Goal: Task Accomplishment & Management: Complete application form

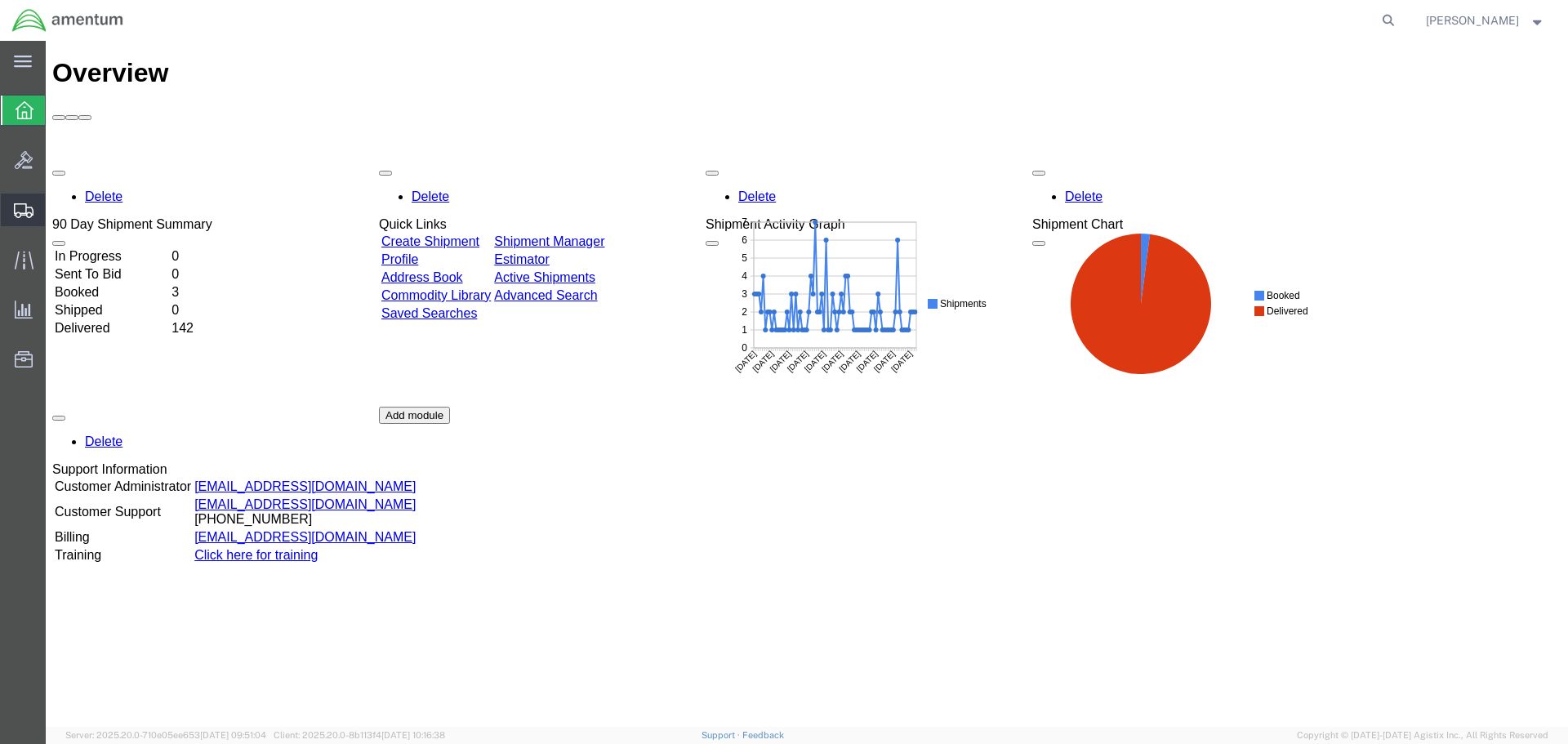
click at [0, 0] on span "Create Shipment" at bounding box center [0, 0] width 0 height 0
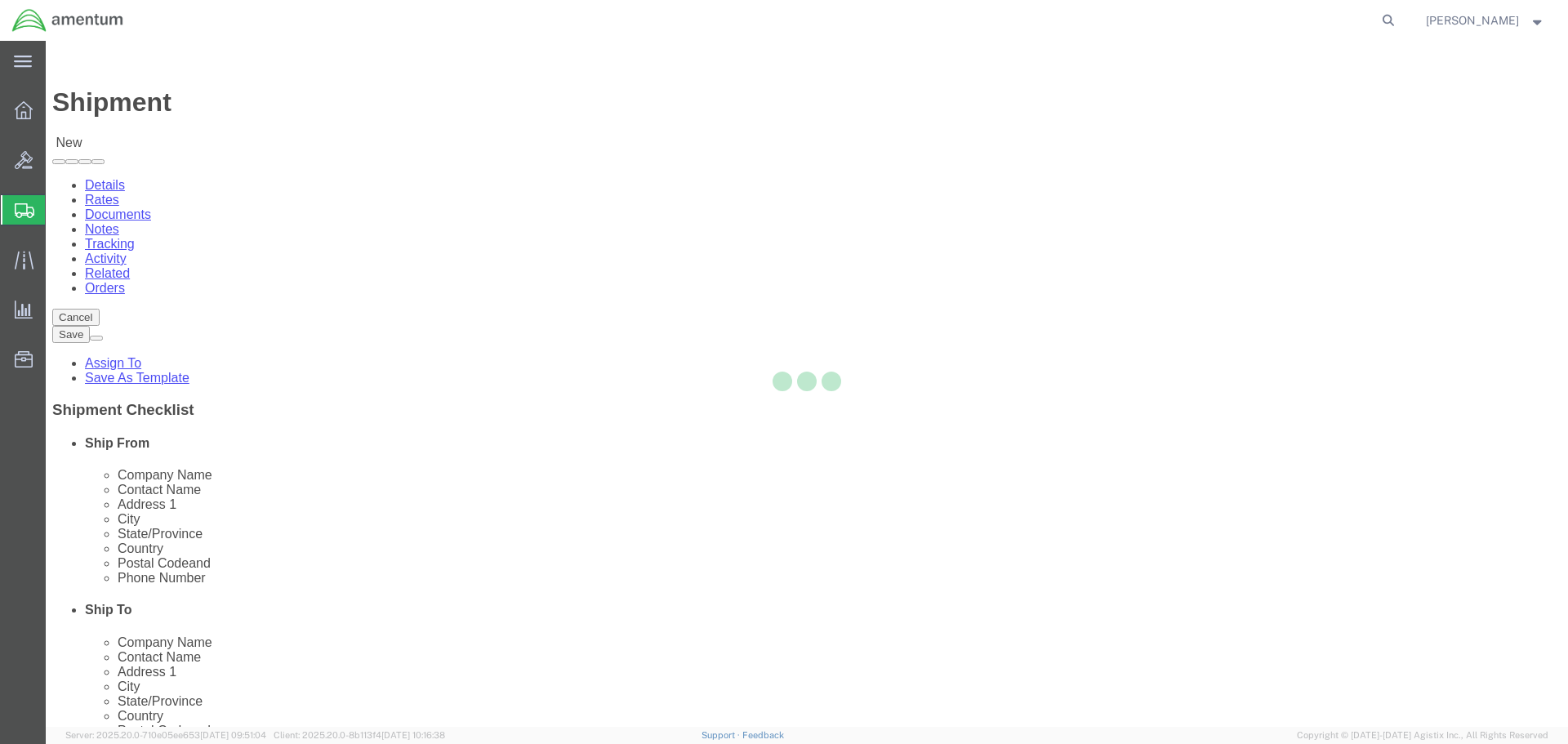
select select
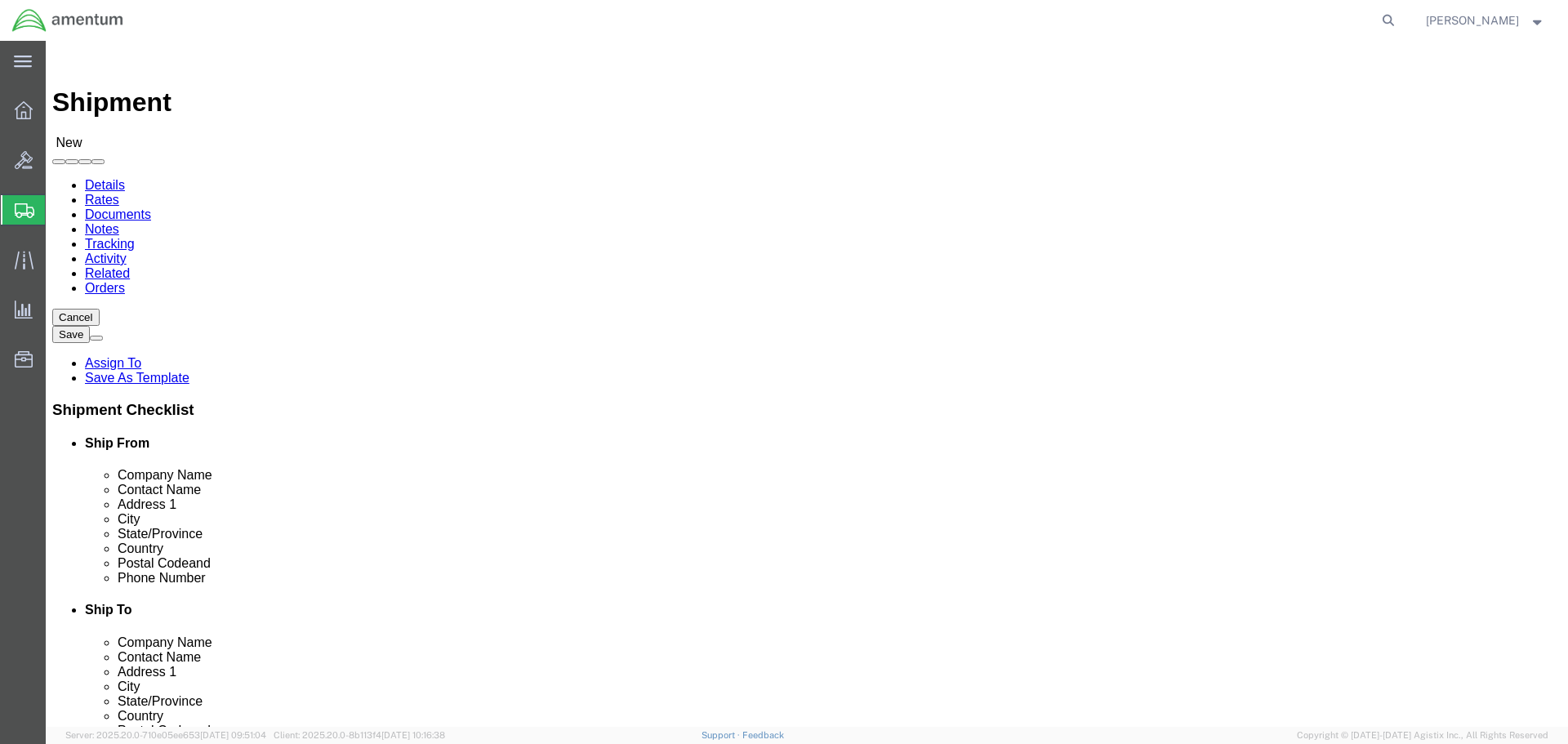
select select "MYPROFILE"
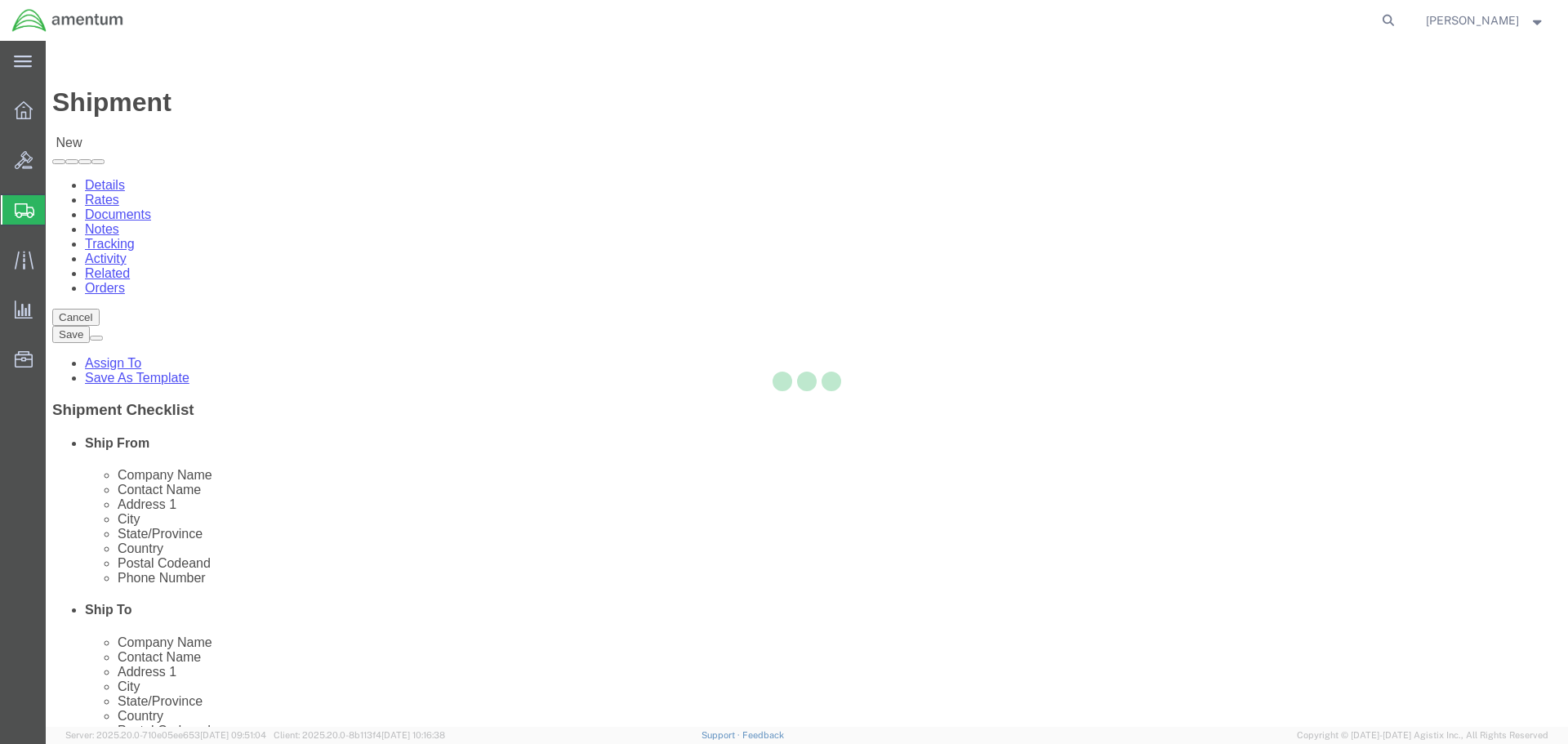
select select "CA"
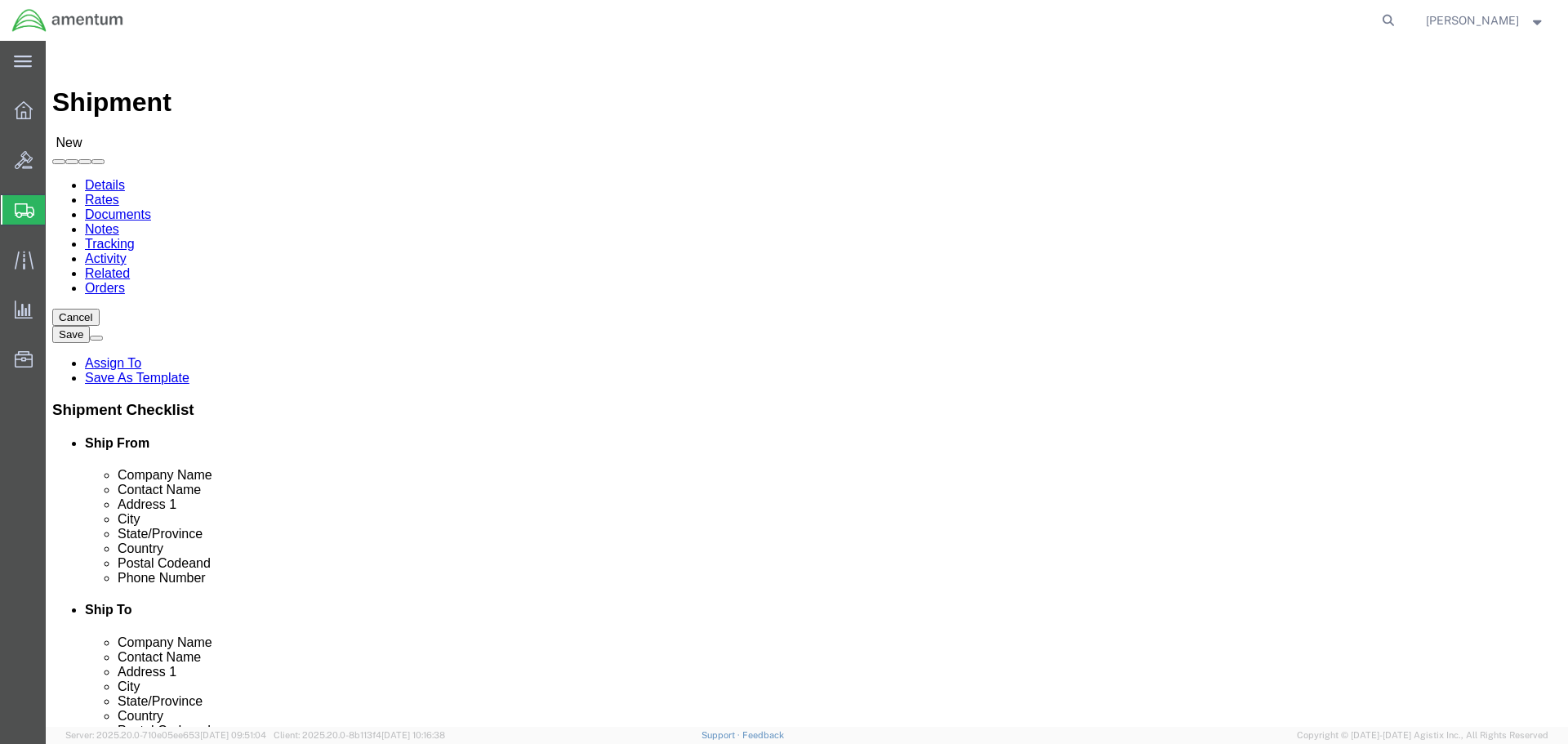
scroll to position [3268, 0]
select select "49941"
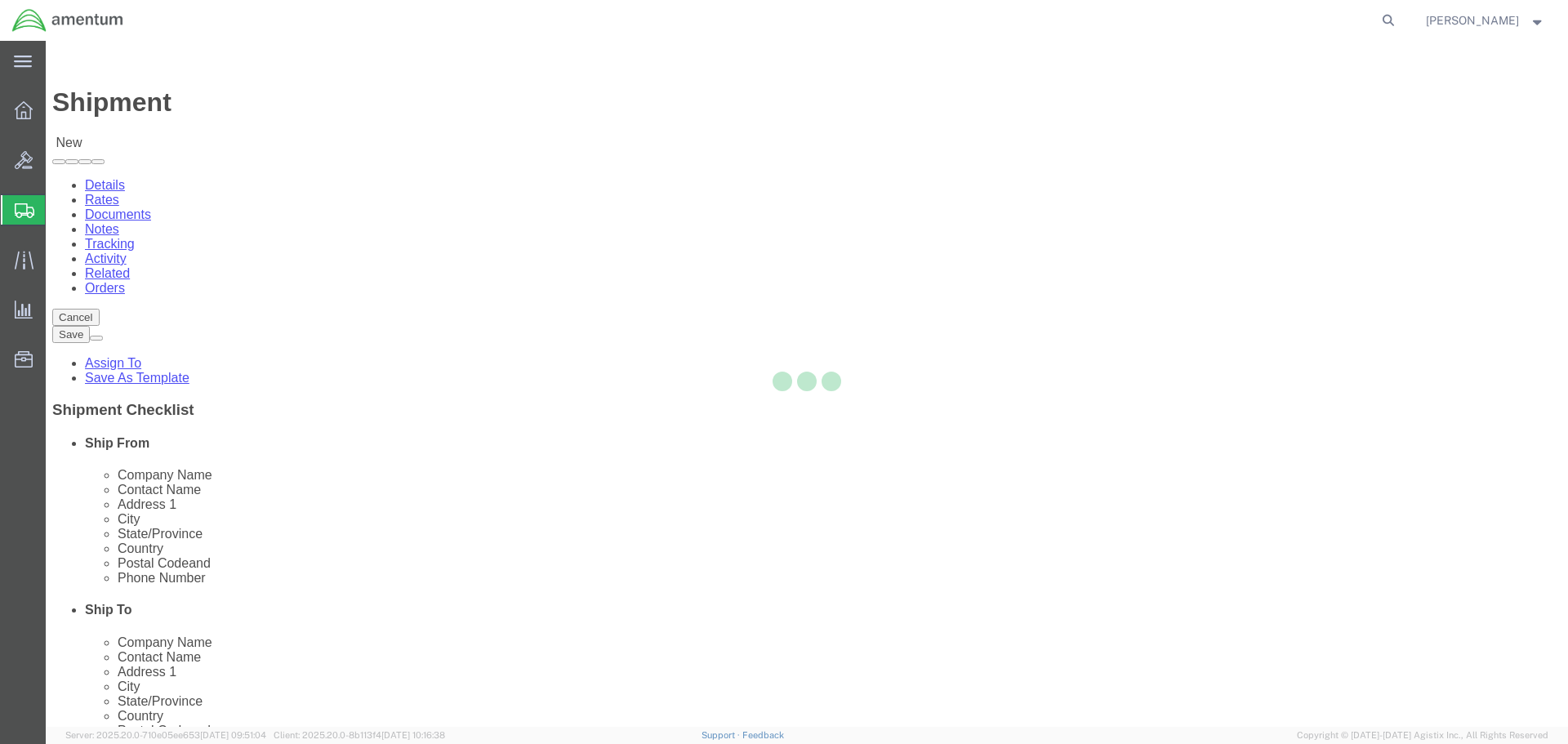
select select "[GEOGRAPHIC_DATA]"
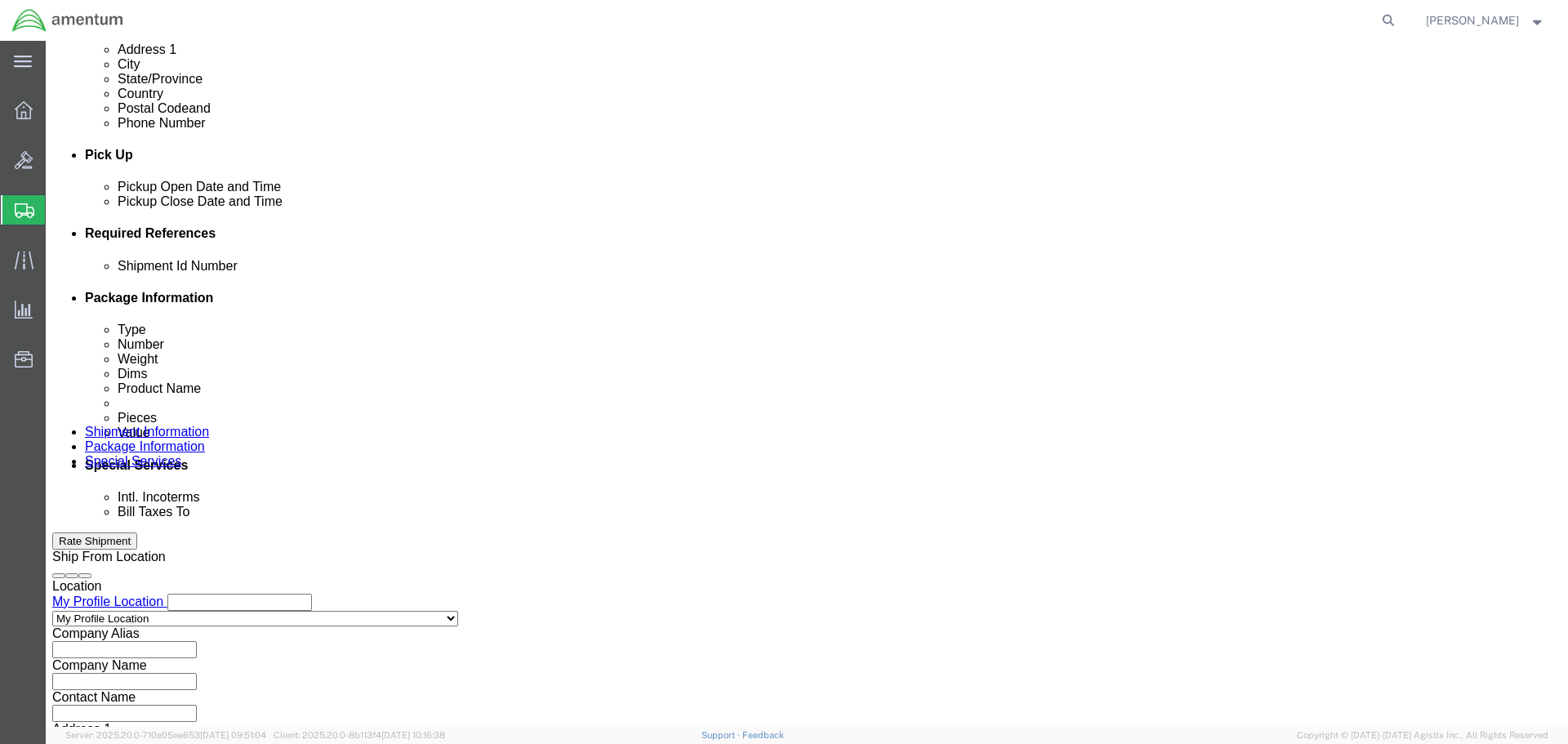
scroll to position [654, 0]
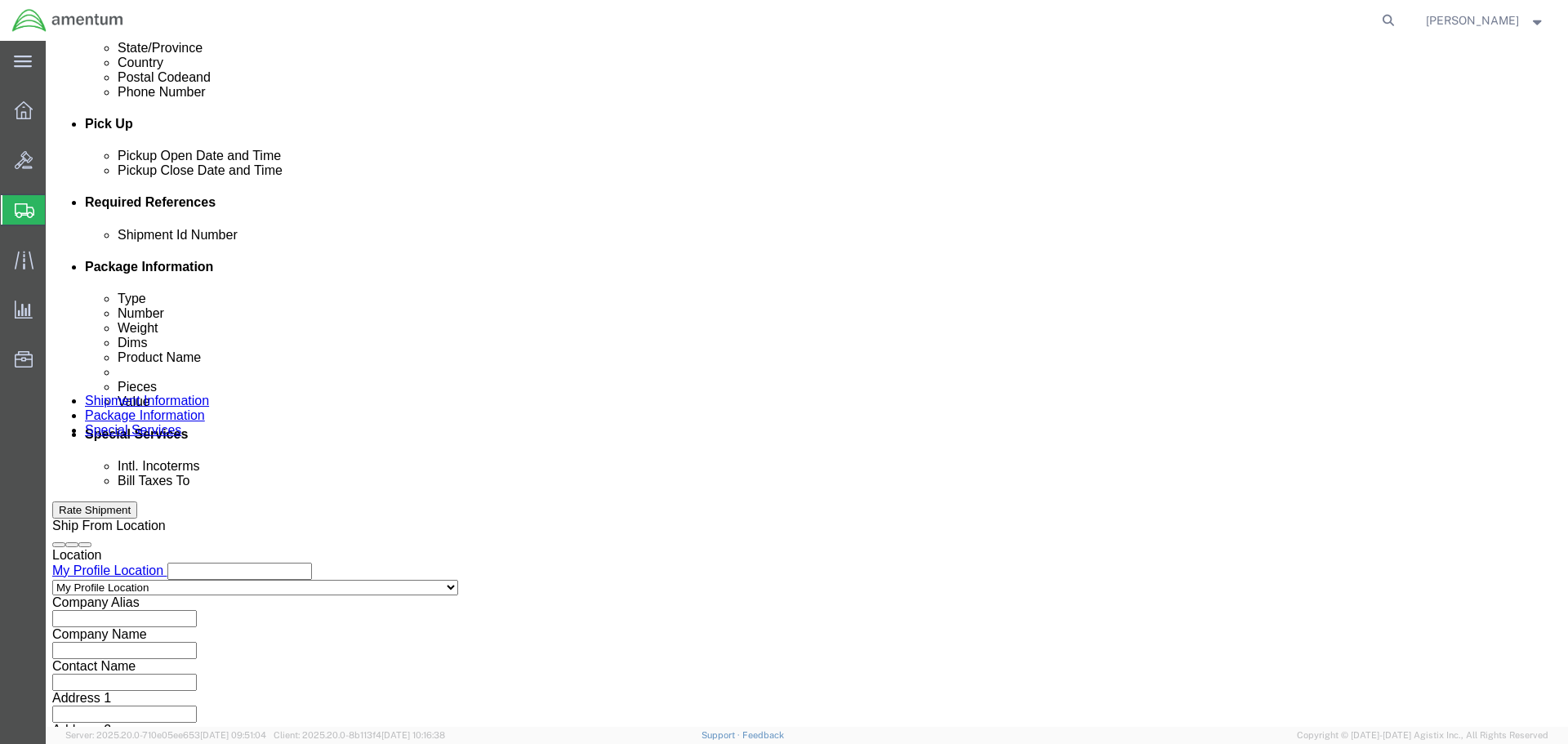
click input "text"
type input "1"
click button "Add reference"
click select "Select Account Type Activity ID Airline Appointment Number ASN Batch Request # …"
select select "DEPT"
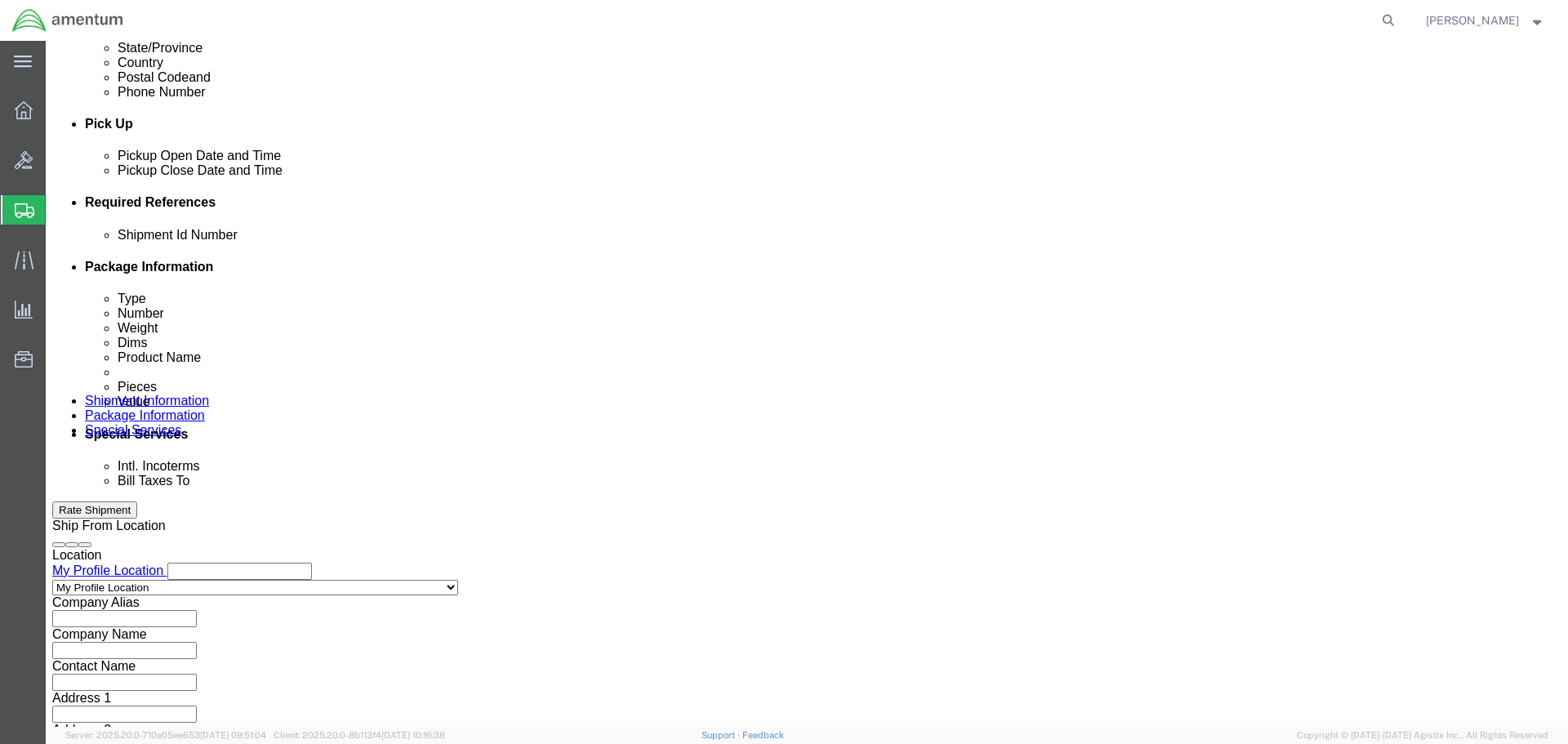
click select "Select Account Type Activity ID Airline Appointment Number ASN Batch Request # …"
click input "text"
type input "CBP"
click button "Add reference"
click select "Select Account Type Activity ID Airline Appointment Number ASN Batch Request # …"
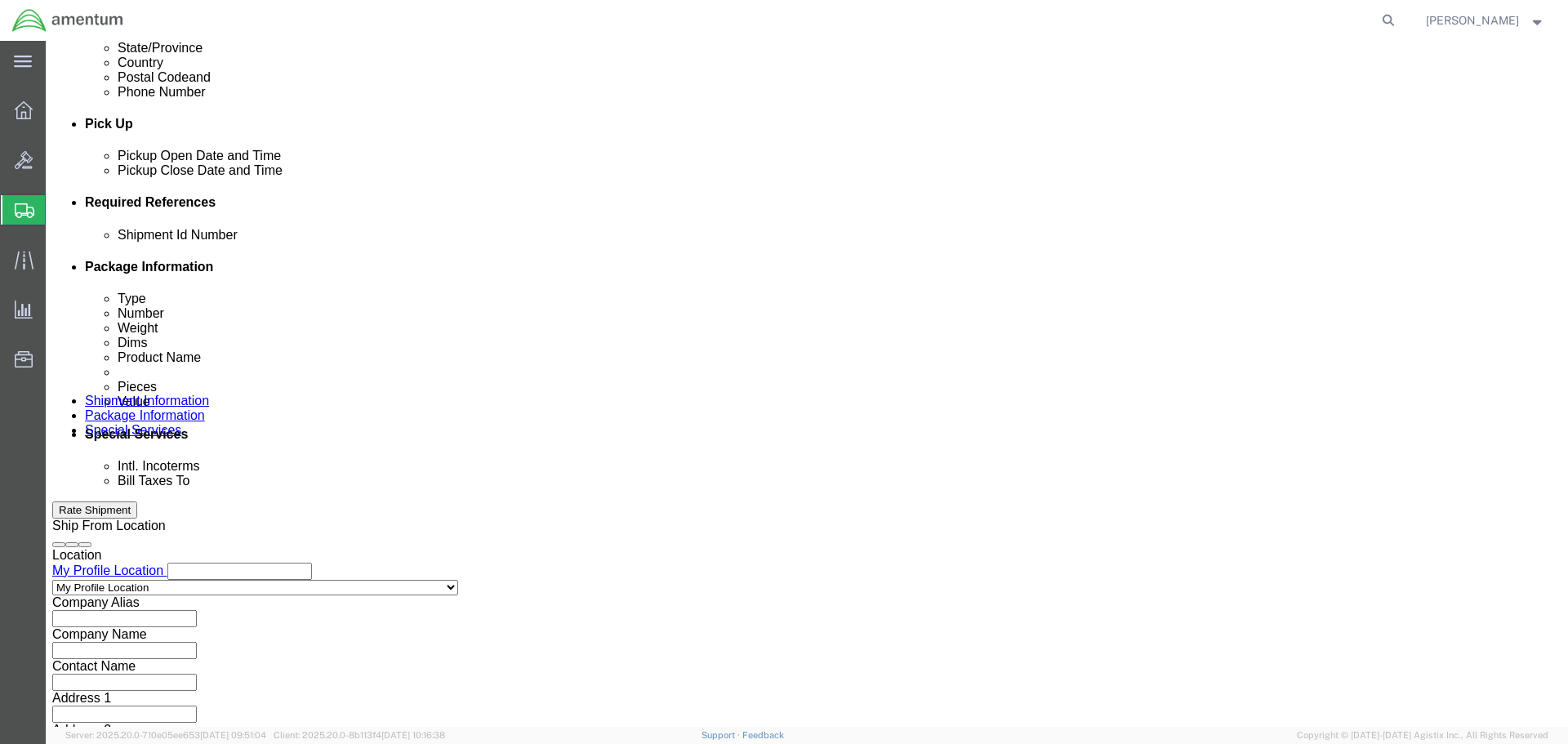
select select "PROJNUM"
click select "Select Account Type Activity ID Airline Appointment Number ASN Batch Request # …"
click input "text"
type input "6118.03.03.2219.00.WRS.0000"
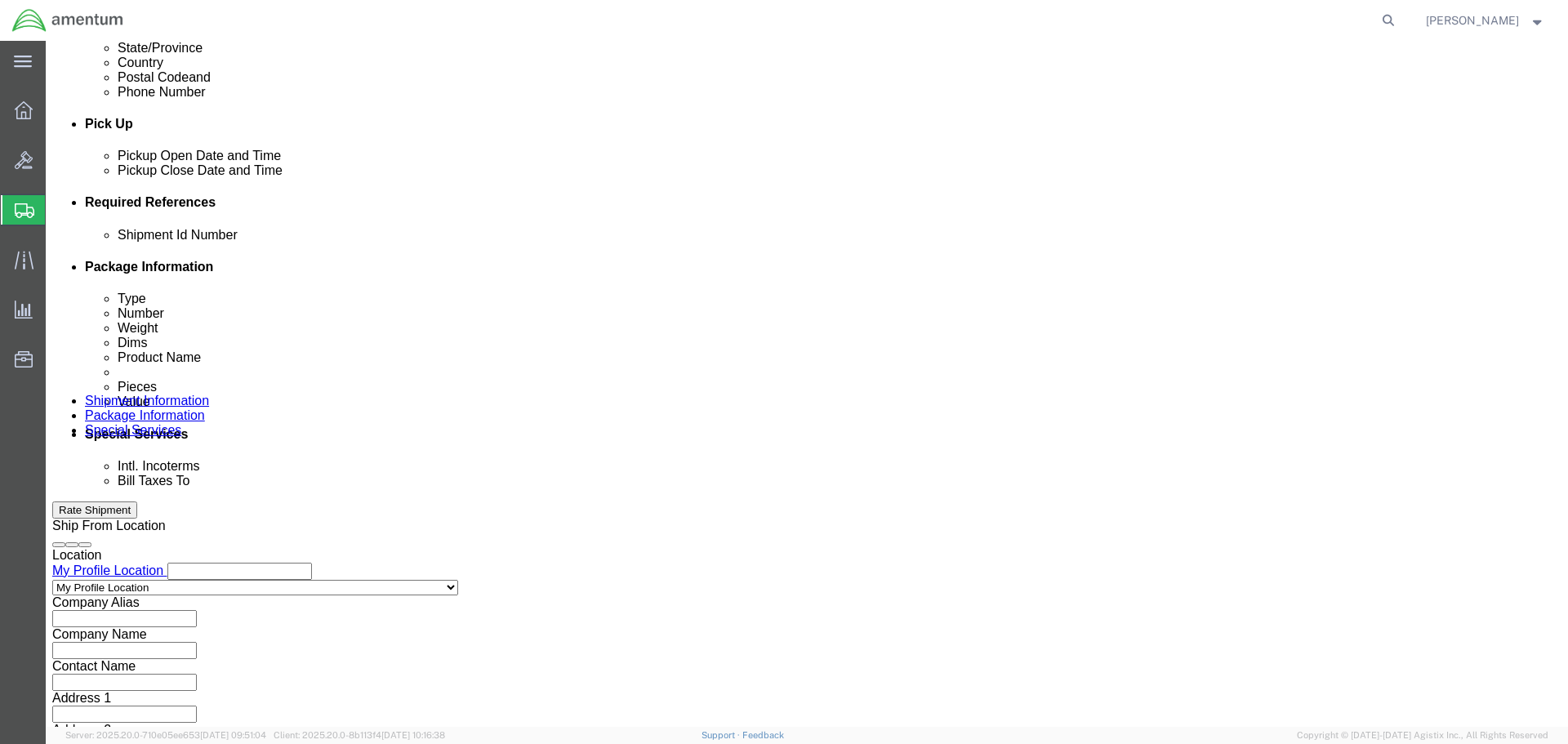
scroll to position [0, 0]
click button "Add reference"
click select "Select Account Type Activity ID Airline Appointment Number ASN Batch Request # …"
select select "CUSTREF"
click select "Select Account Type Activity ID Airline Appointment Number ASN Batch Request # …"
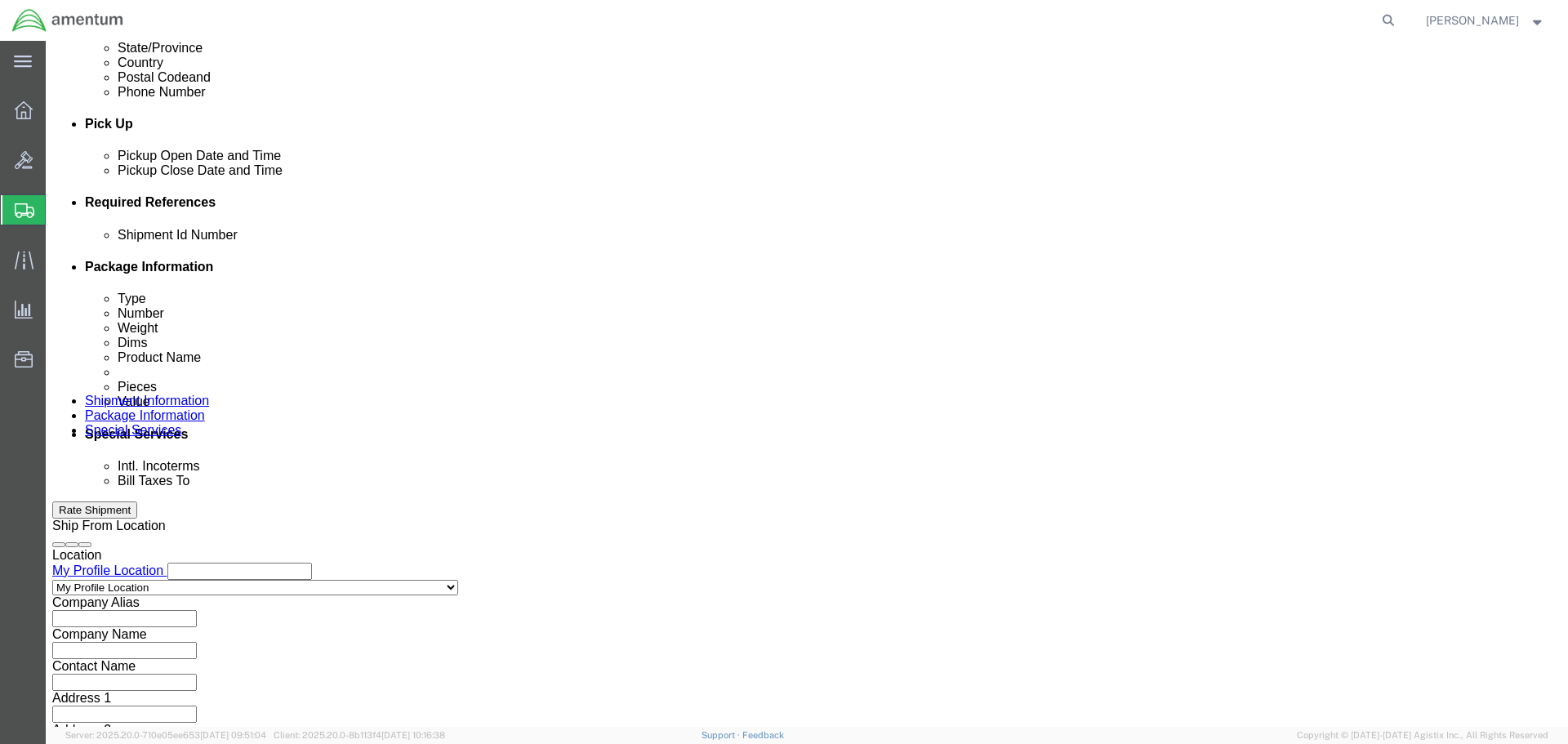
click input "text"
drag, startPoint x: 309, startPoint y: 382, endPoint x: 198, endPoint y: 385, distance: 111.0
click div "Select Account Type Activity ID Airline Appointment Number ASN Batch Request # …"
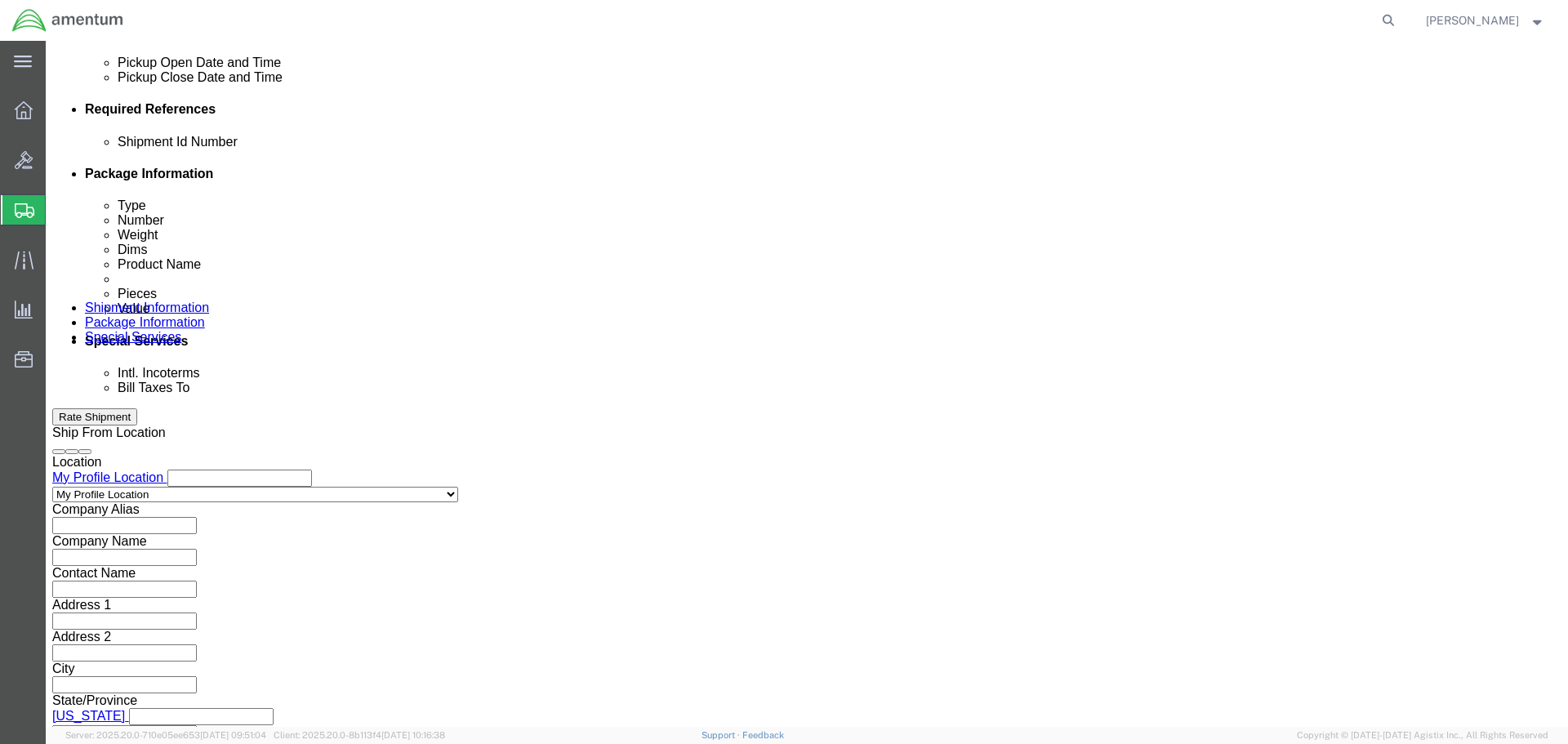
scroll to position [748, 0]
type input "Parts Transfer"
click button "Continue"
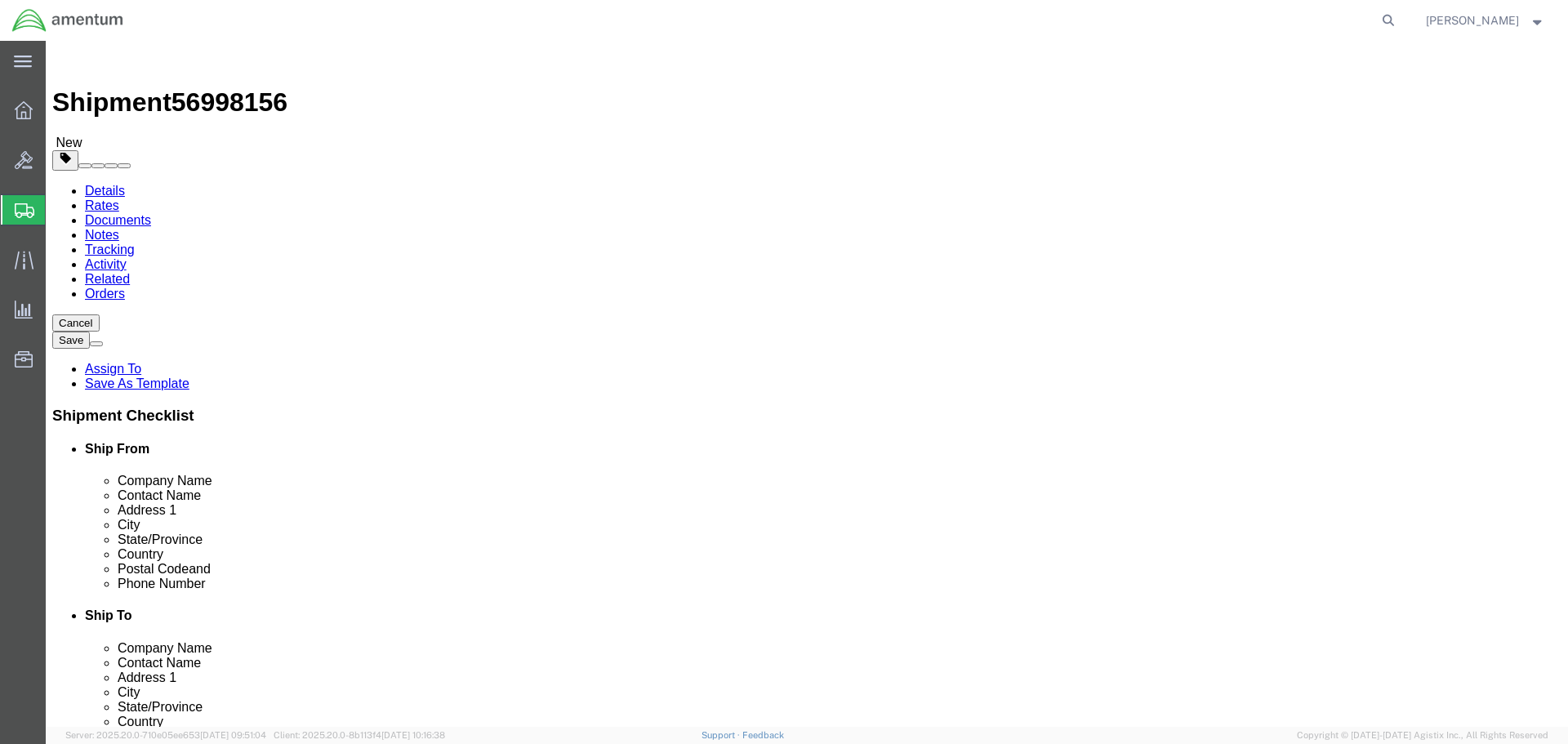
click select "Select BCK Boxes Bale(s) Basket(s) Bolt(s) Bottle(s) Buckets Bulk Bundle(s) Can…"
select select "ENV"
click select "Select BCK Boxes Bale(s) Basket(s) Bolt(s) Bottle(s) Buckets Bulk Bundle(s) Can…"
type input "9.50"
type input "12.50"
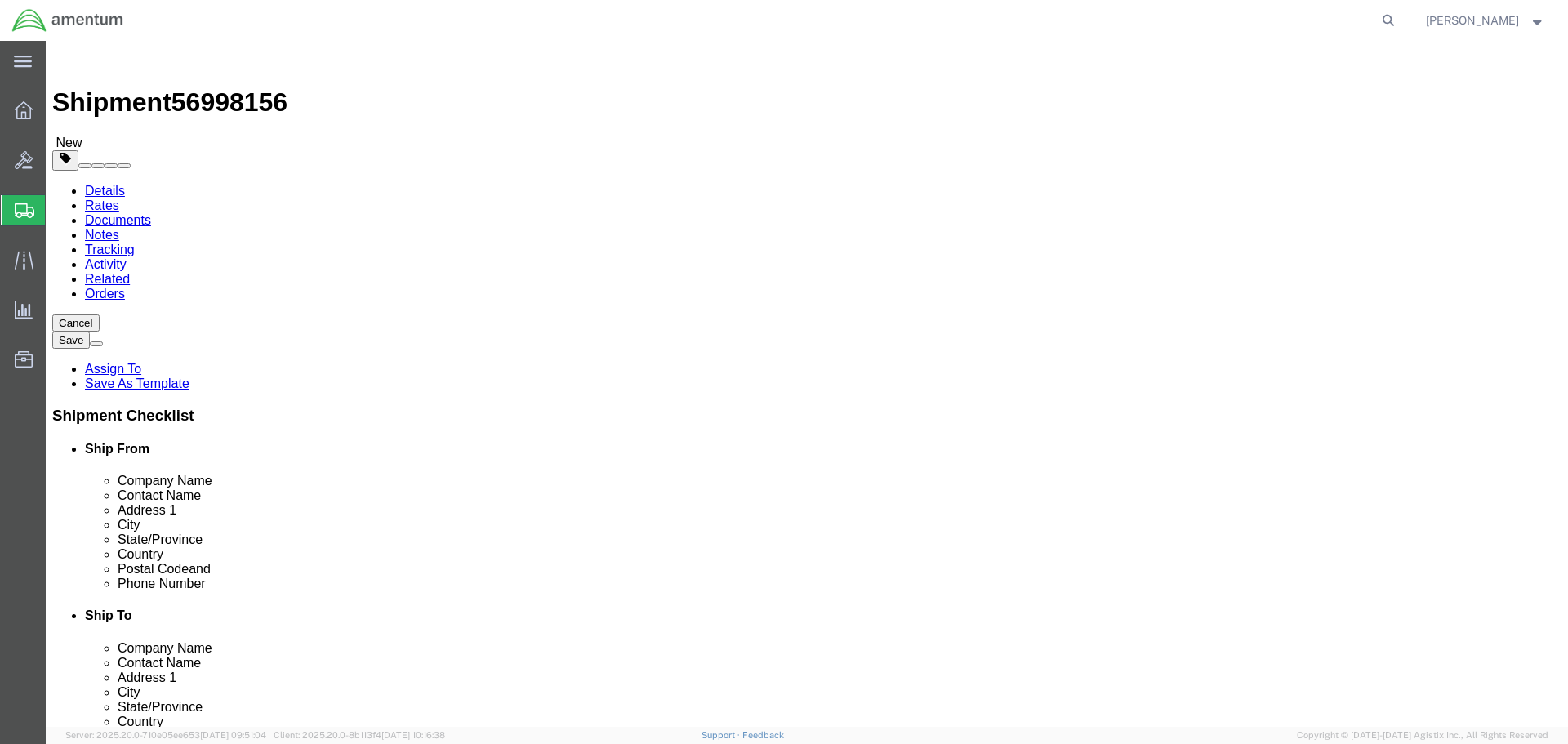
type input "0.25"
type input "1"
click link "Add Content"
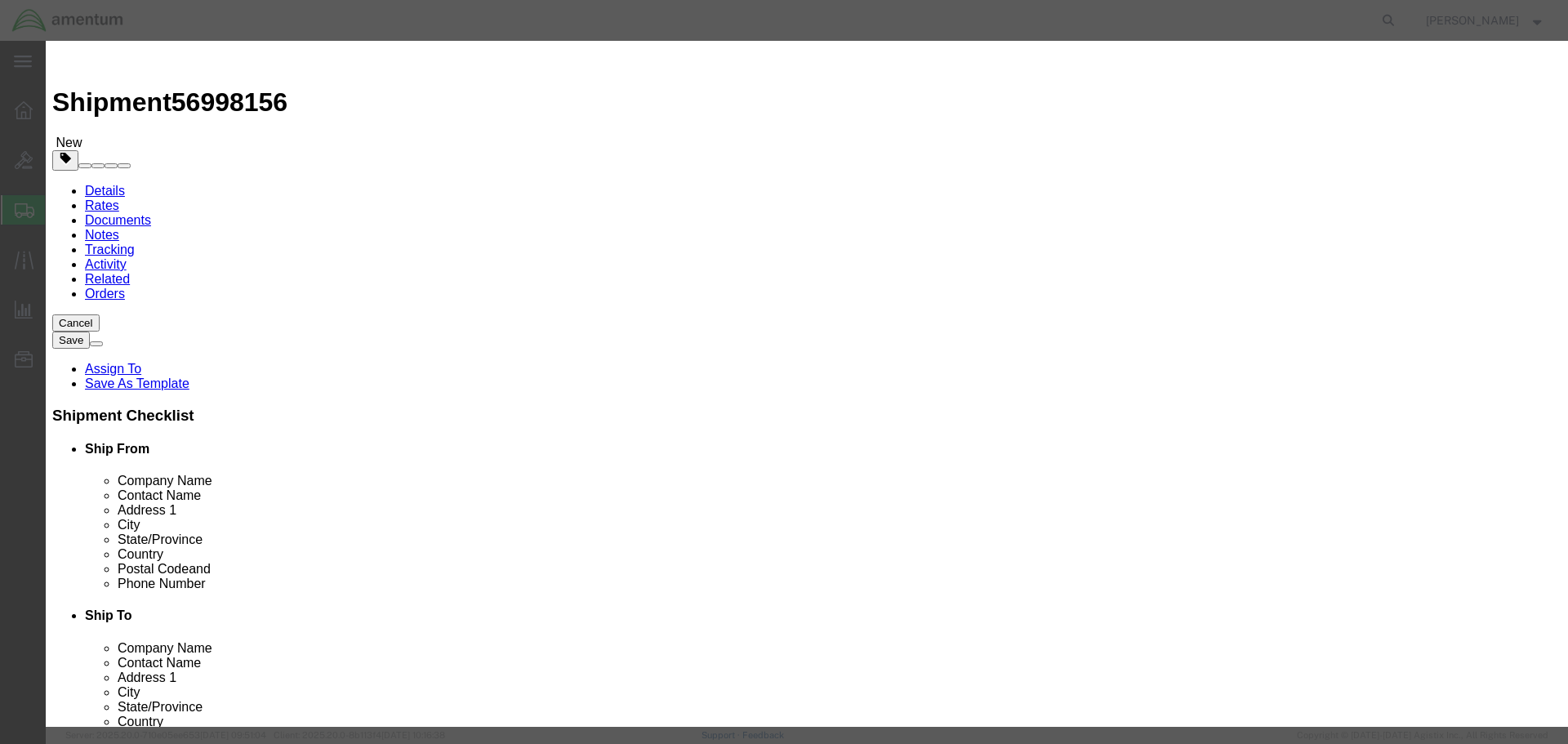
click input "text"
paste input "Parts Transfer"
type input "Parts Transfer"
click input "0"
type input "1"
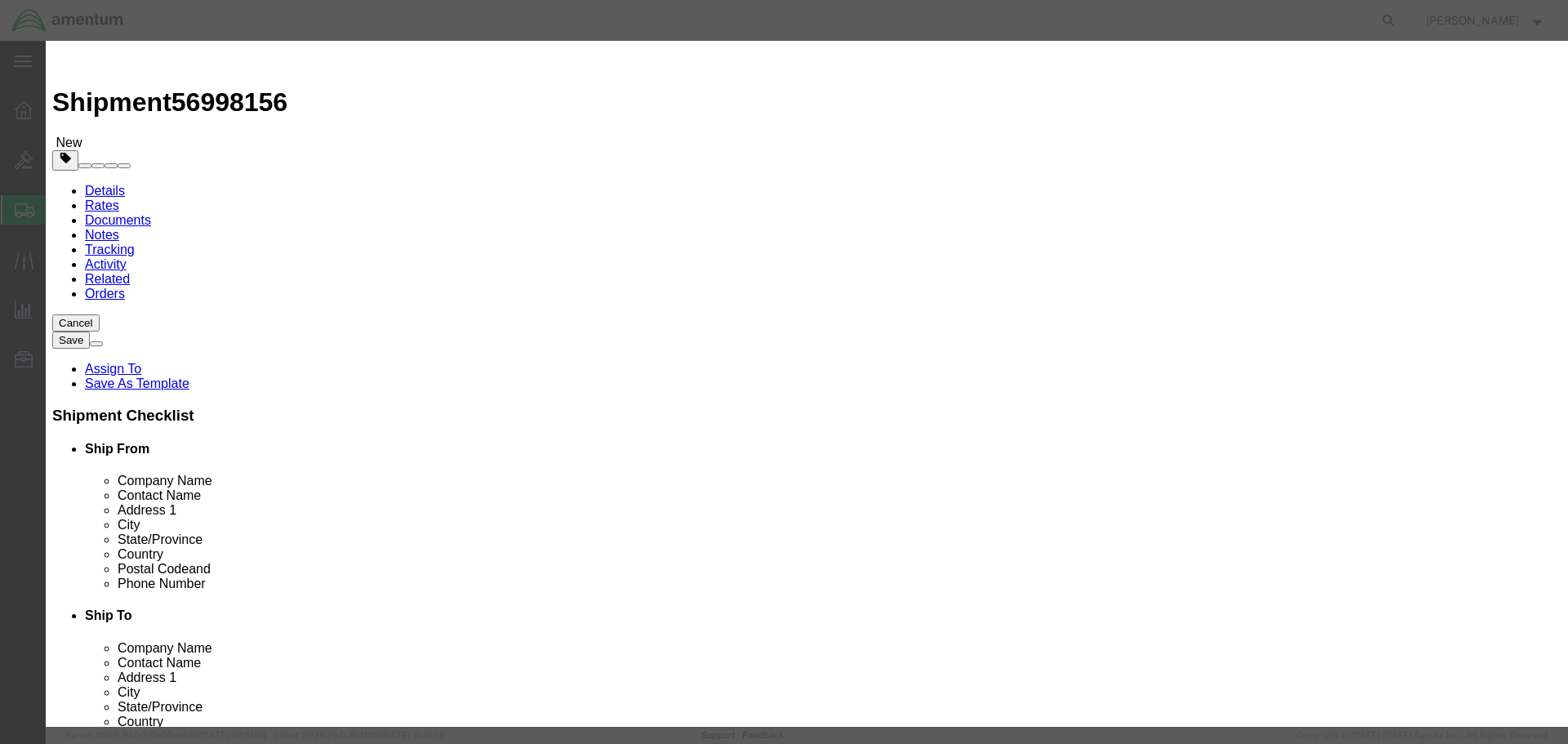
click input "text"
type input "100"
click button "Save & Close"
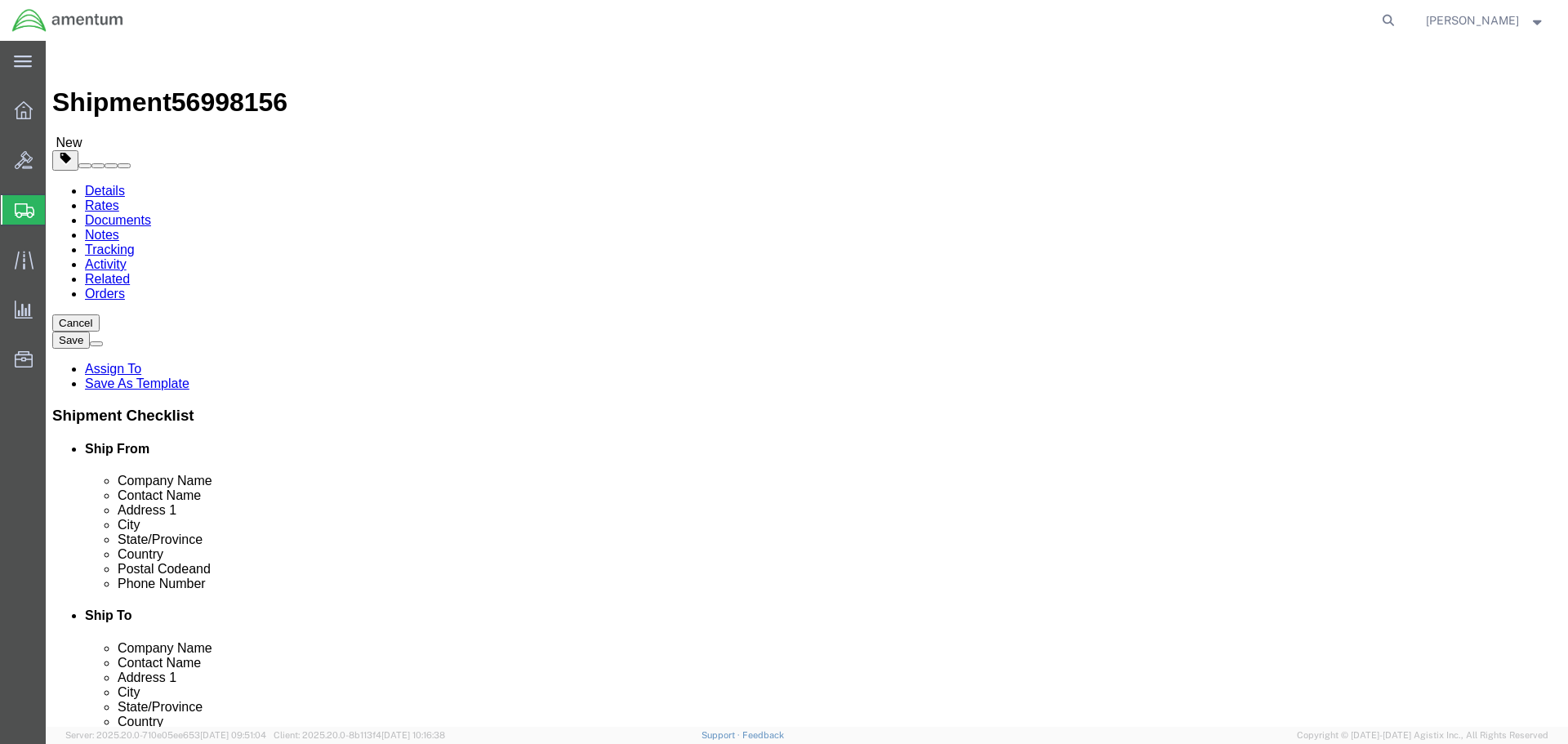
click button "Rate Shipment"
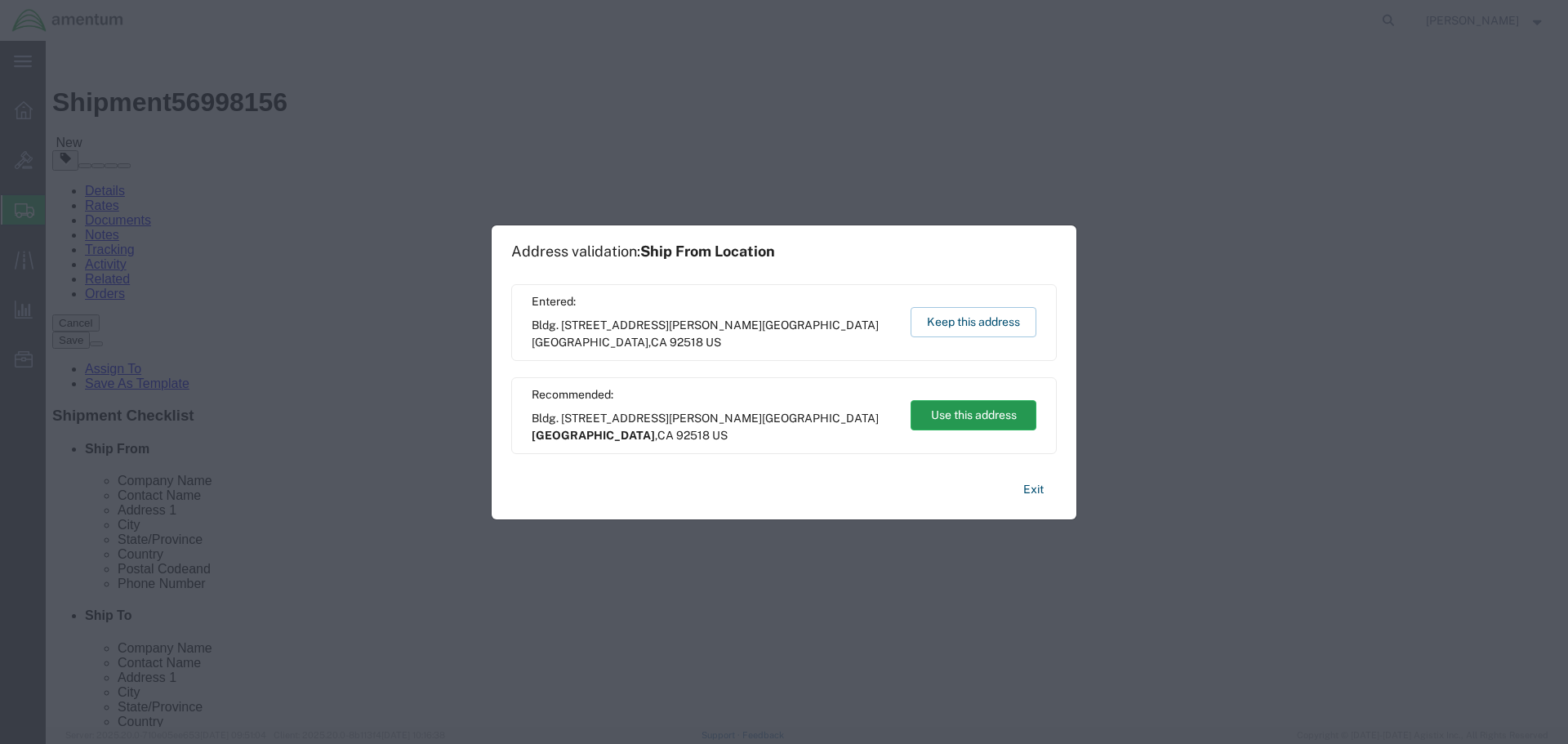
click at [963, 405] on button "Use this address" at bounding box center [973, 415] width 126 height 30
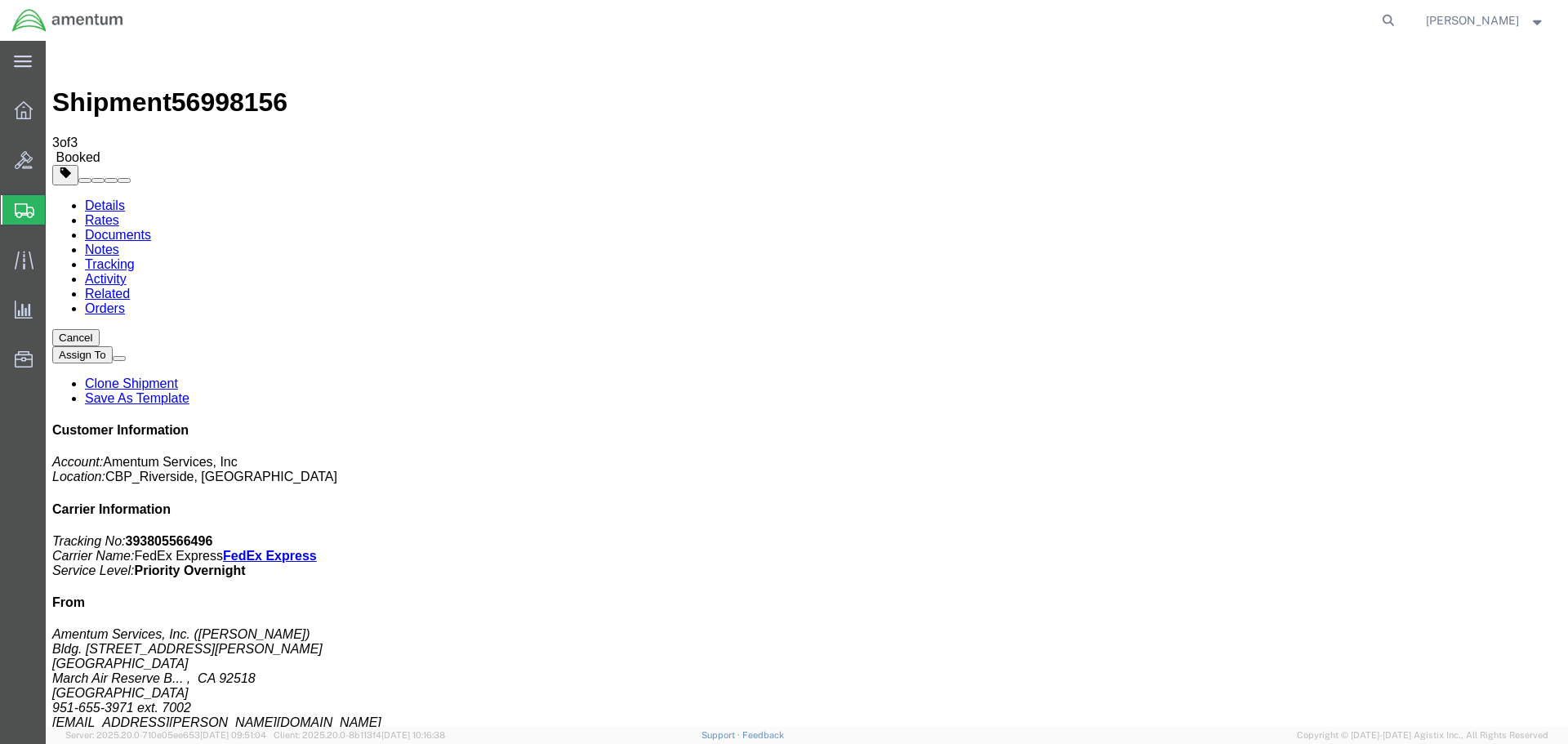
drag, startPoint x: 678, startPoint y: 290, endPoint x: 712, endPoint y: 313, distance: 41.0
click at [1537, 17] on strong "button" at bounding box center [1537, 20] width 15 height 5
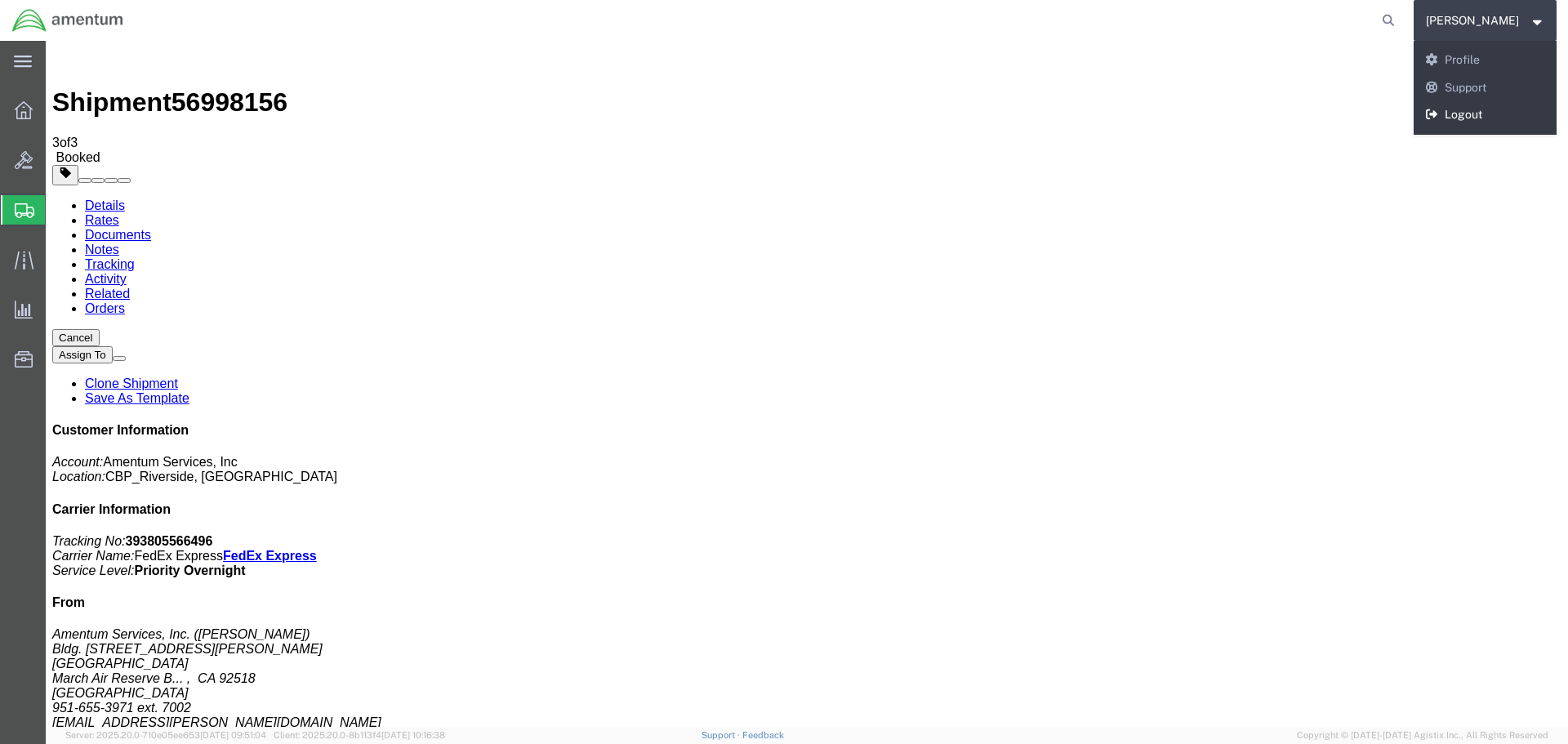
click at [1489, 112] on link "Logout" at bounding box center [1485, 115] width 144 height 28
